Goal: Navigation & Orientation: Find specific page/section

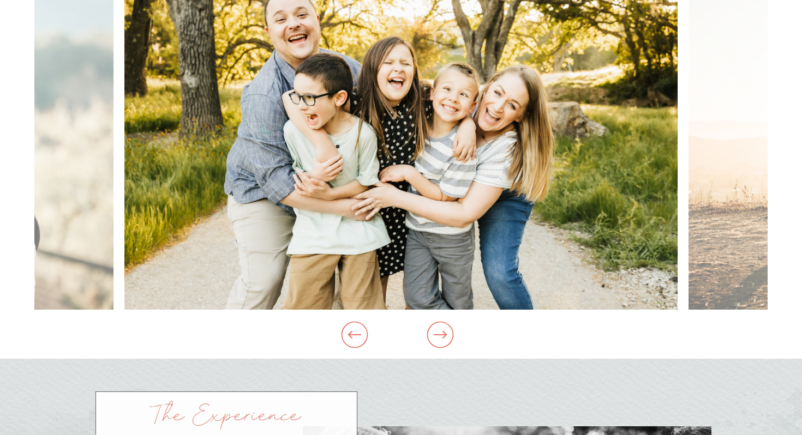
scroll to position [1192, 0]
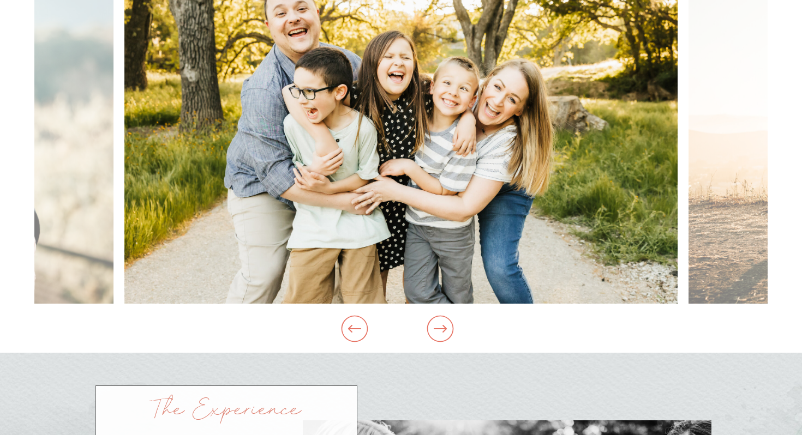
click at [452, 327] on icon at bounding box center [439, 329] width 41 height 32
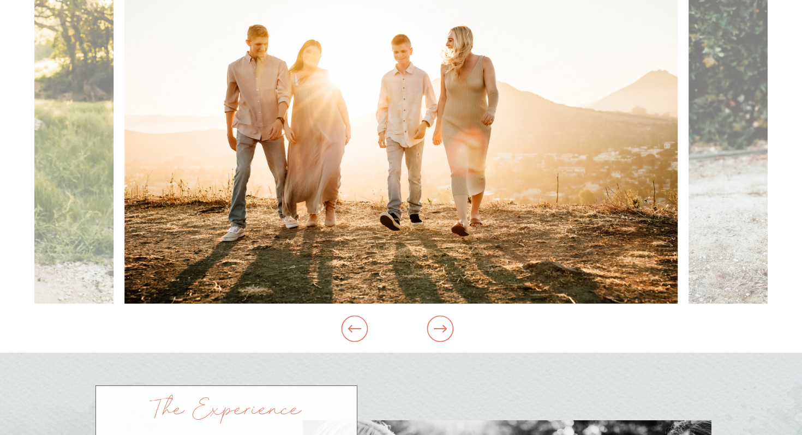
click at [452, 327] on icon at bounding box center [439, 329] width 41 height 32
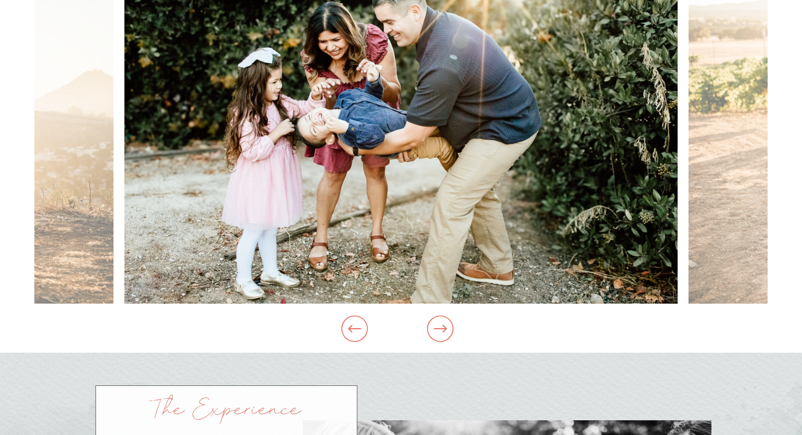
click at [453, 328] on icon at bounding box center [440, 329] width 27 height 27
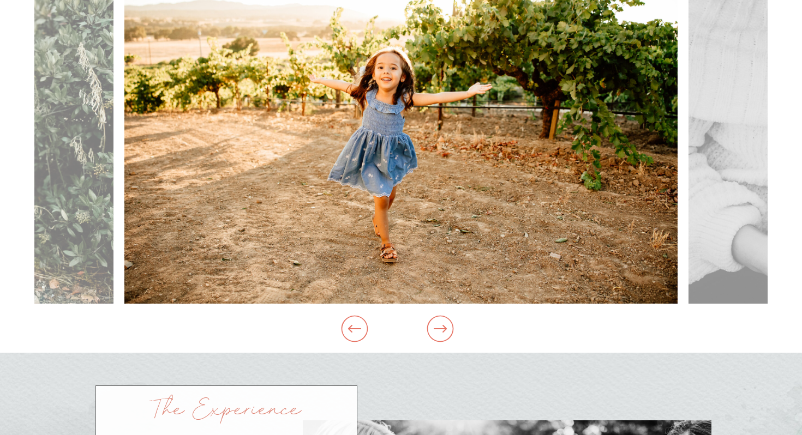
click at [453, 328] on icon at bounding box center [440, 329] width 27 height 27
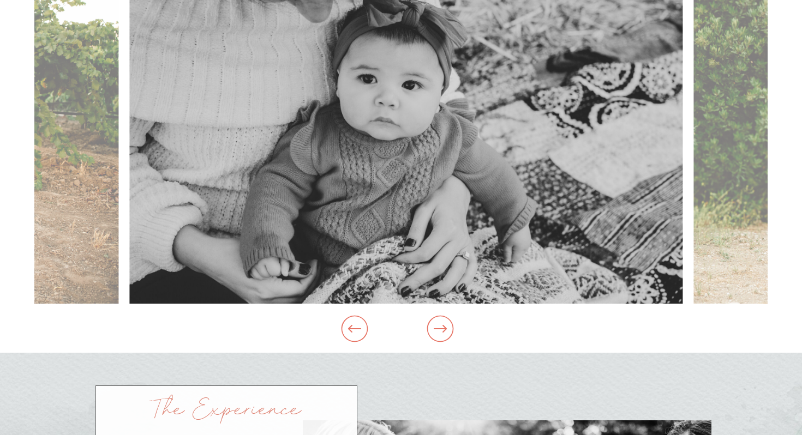
click at [453, 328] on icon at bounding box center [440, 329] width 27 height 27
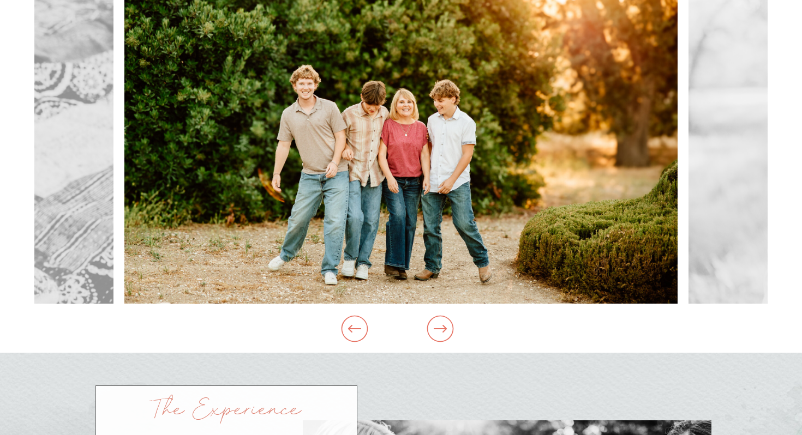
click at [453, 328] on icon at bounding box center [440, 329] width 27 height 27
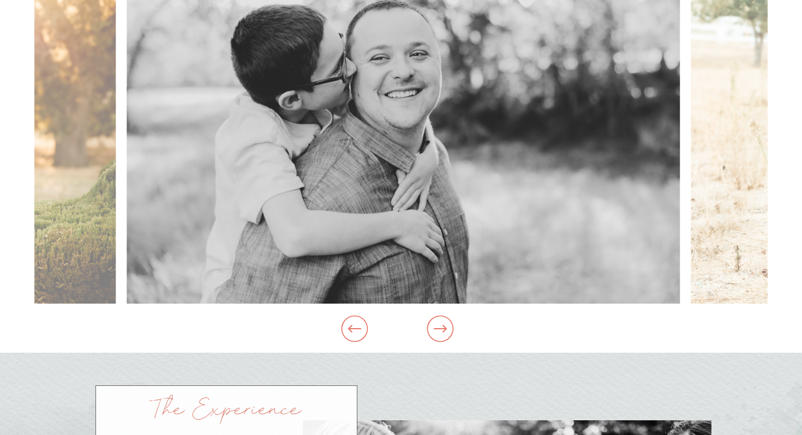
click at [453, 328] on icon at bounding box center [440, 329] width 27 height 27
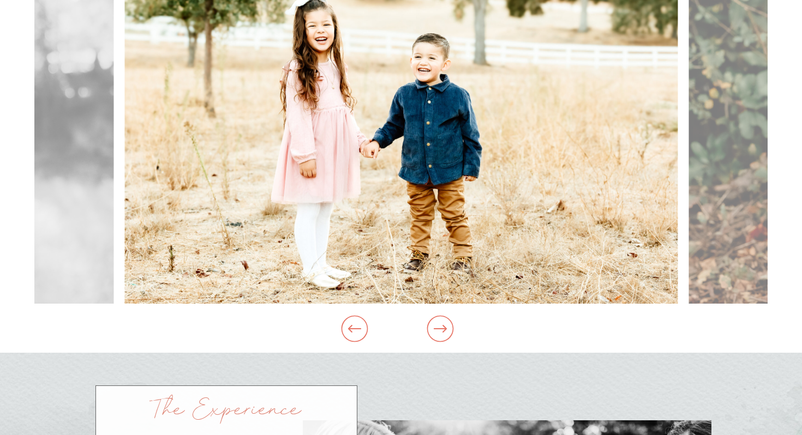
click at [453, 328] on icon at bounding box center [440, 329] width 27 height 27
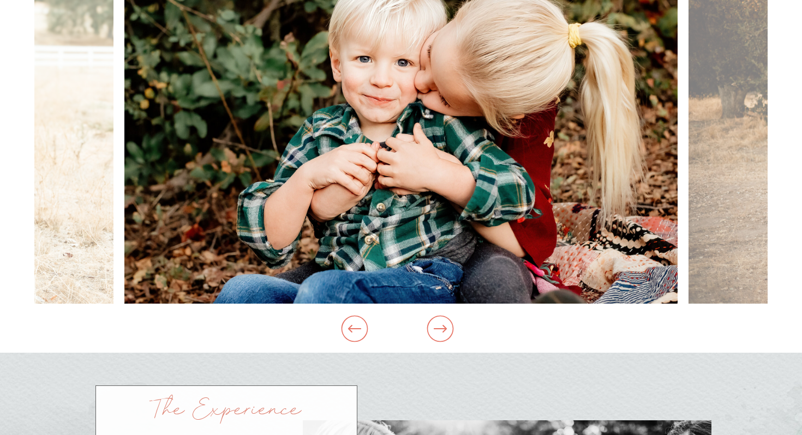
click at [452, 326] on icon at bounding box center [439, 329] width 41 height 32
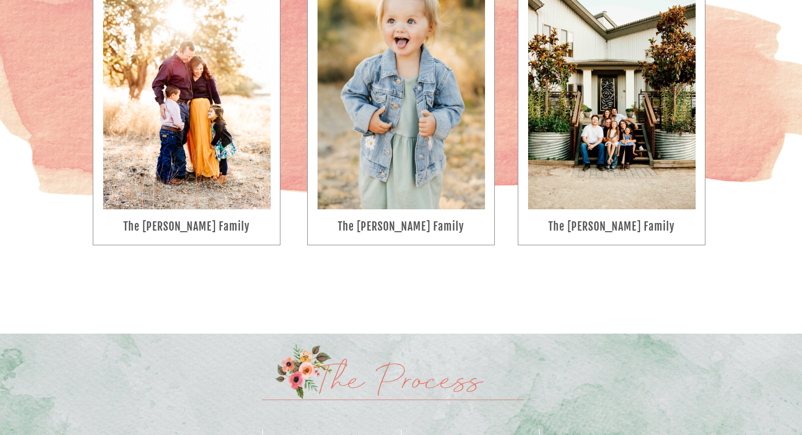
scroll to position [2931, 0]
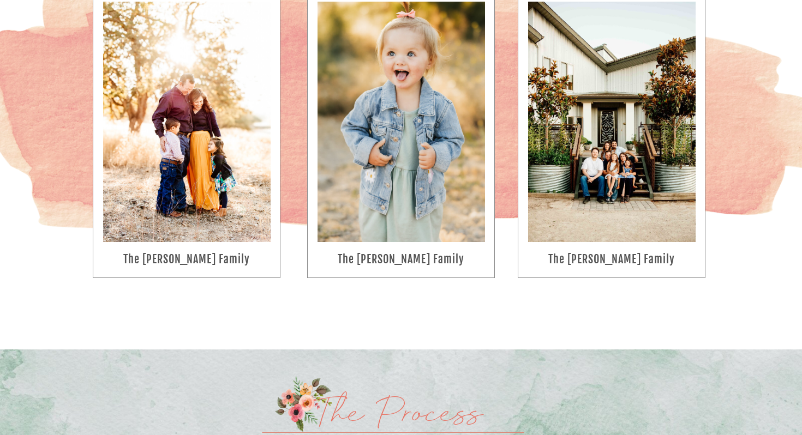
click at [447, 250] on div at bounding box center [401, 134] width 188 height 287
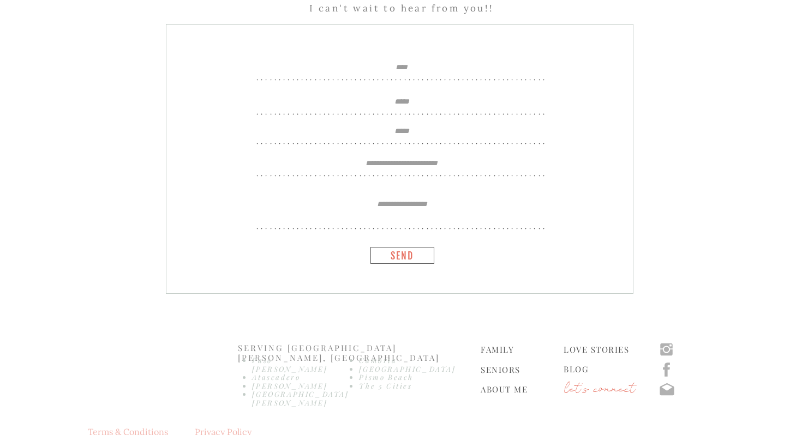
scroll to position [4192, 0]
